Goal: Submit feedback/report problem

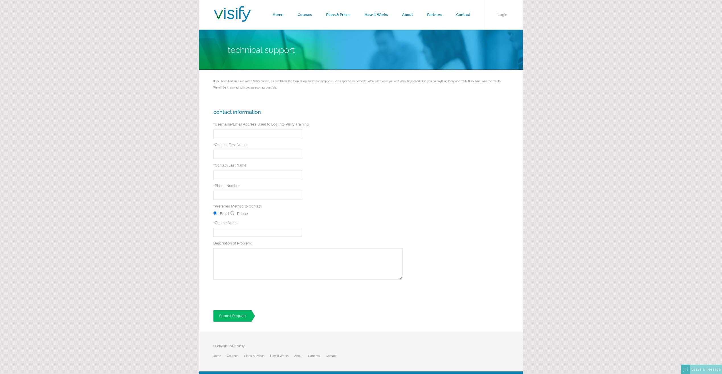
click at [262, 133] on input "* Username/Email Address Used to Log Into Visify Training" at bounding box center [257, 133] width 89 height 9
type input "bcheeseman@wencorgroup.com"
click at [249, 155] on input "* Contact First Name" at bounding box center [257, 154] width 89 height 9
type input "Brenda"
type input "Cheeseman"
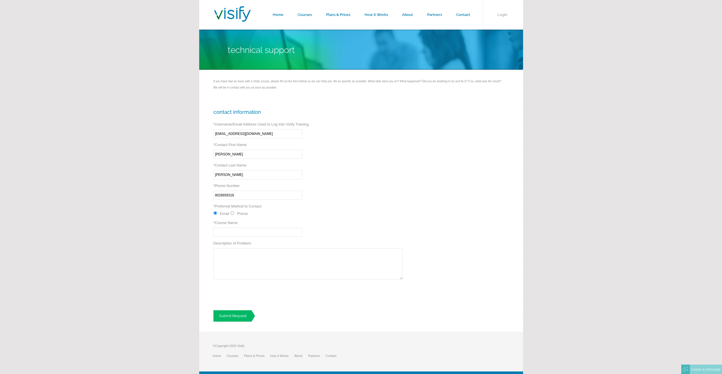
type input "8028659318"
click at [257, 234] on input "* Course Name" at bounding box center [257, 232] width 89 height 9
type input "FAA DERR Training"
click at [334, 257] on textarea "Description of Problem:" at bounding box center [307, 263] width 189 height 31
type textarea "I just completed the course, but it is not showing a completion certificate and…"
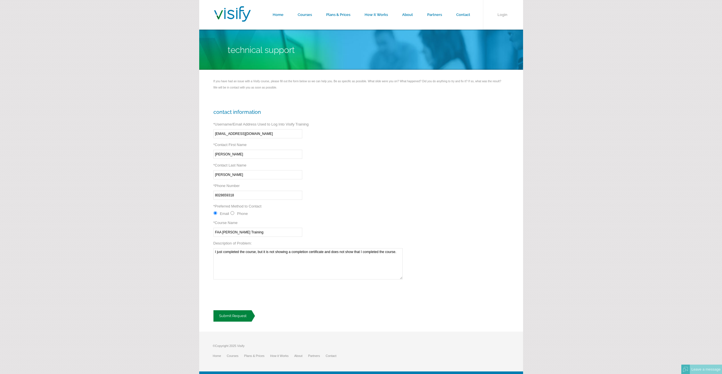
click at [238, 315] on link "Submit Request" at bounding box center [234, 315] width 42 height 11
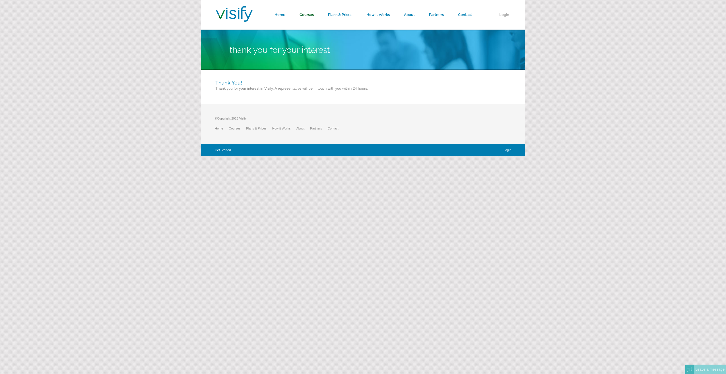
click at [310, 15] on link "Courses" at bounding box center [307, 15] width 28 height 30
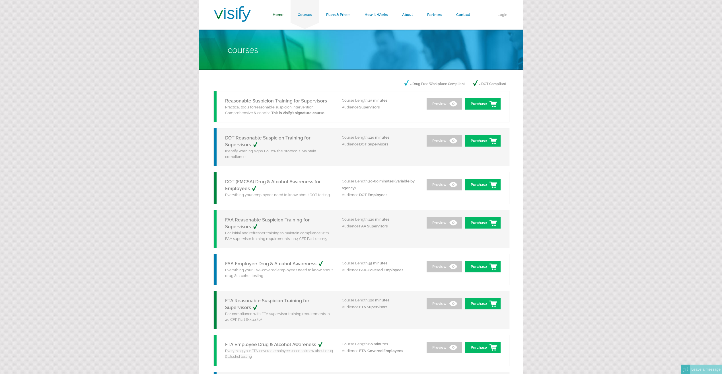
click at [278, 16] on link "Home" at bounding box center [278, 15] width 25 height 30
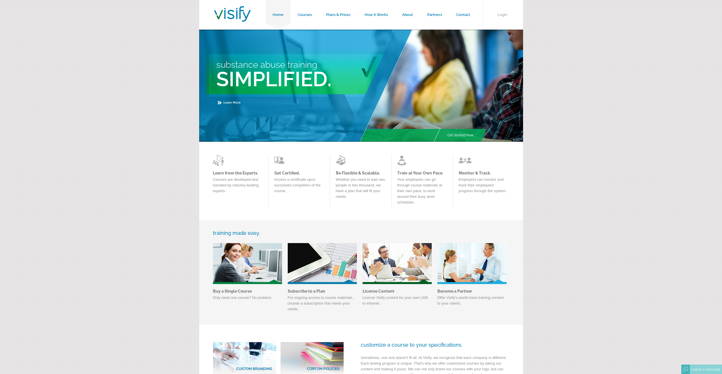
click at [597, 70] on form "Home Courses Plans & Prices How it Works About Partners Contact Login Substance…" at bounding box center [361, 242] width 722 height 485
click at [504, 16] on link "Login" at bounding box center [503, 15] width 40 height 30
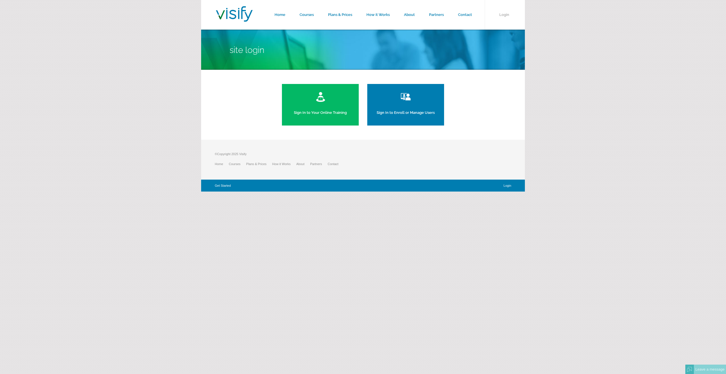
click at [307, 112] on link "Sign In to Your Online Training" at bounding box center [320, 105] width 77 height 42
